Goal: Information Seeking & Learning: Learn about a topic

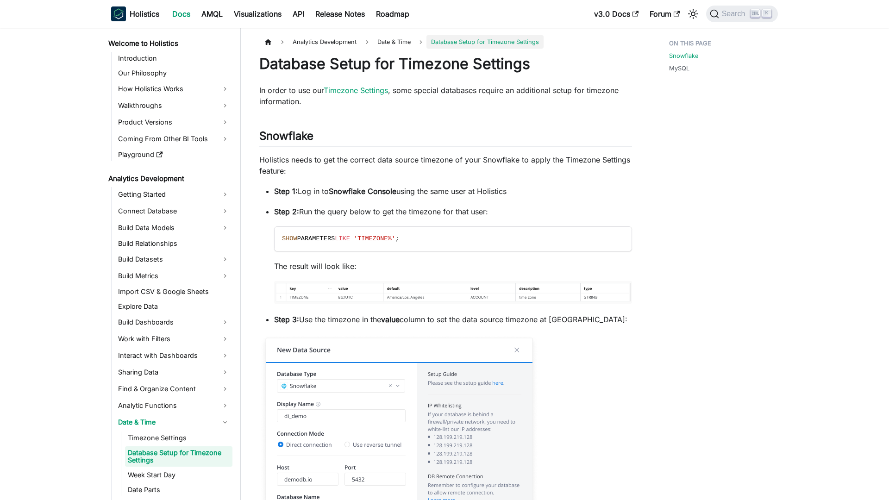
scroll to position [61, 0]
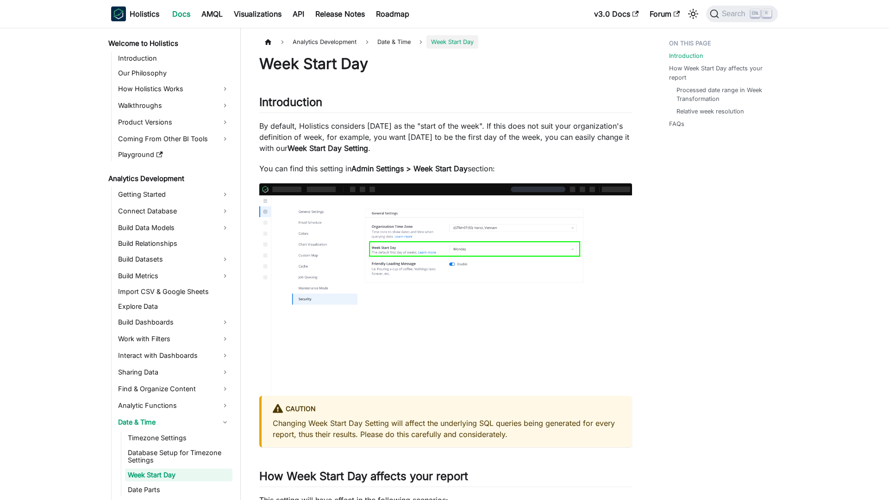
scroll to position [76, 0]
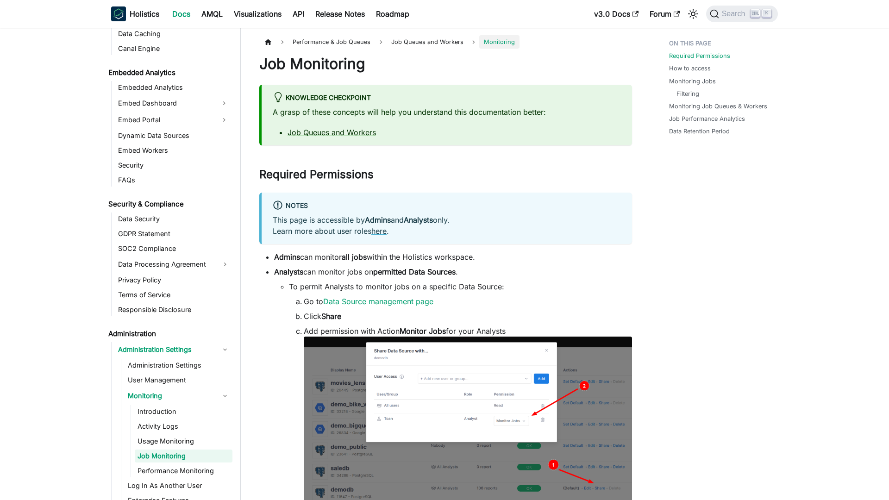
scroll to position [1015, 0]
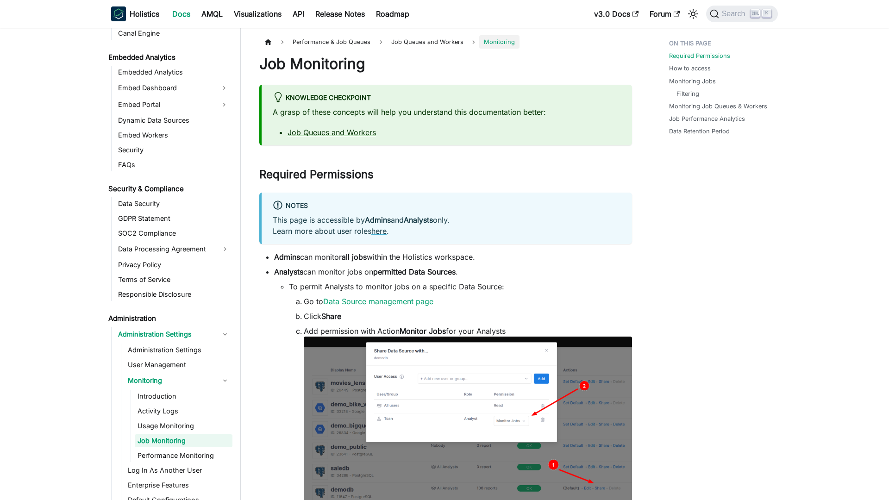
scroll to position [1015, 0]
